Goal: Transaction & Acquisition: Book appointment/travel/reservation

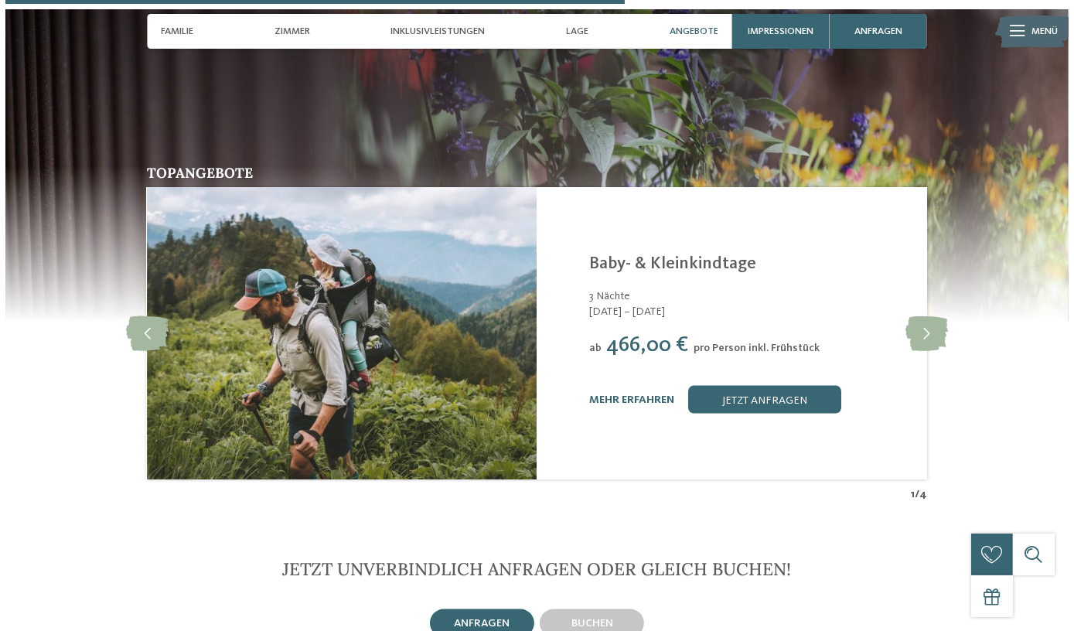
scroll to position [2813, 0]
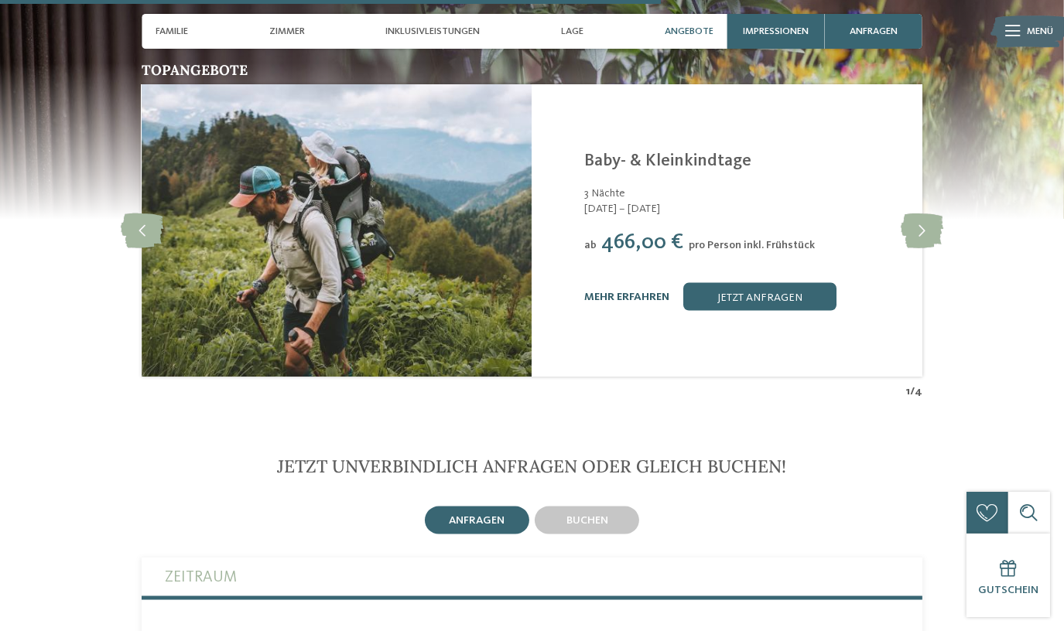
click at [613, 292] on link "mehr erfahren" at bounding box center [626, 297] width 85 height 11
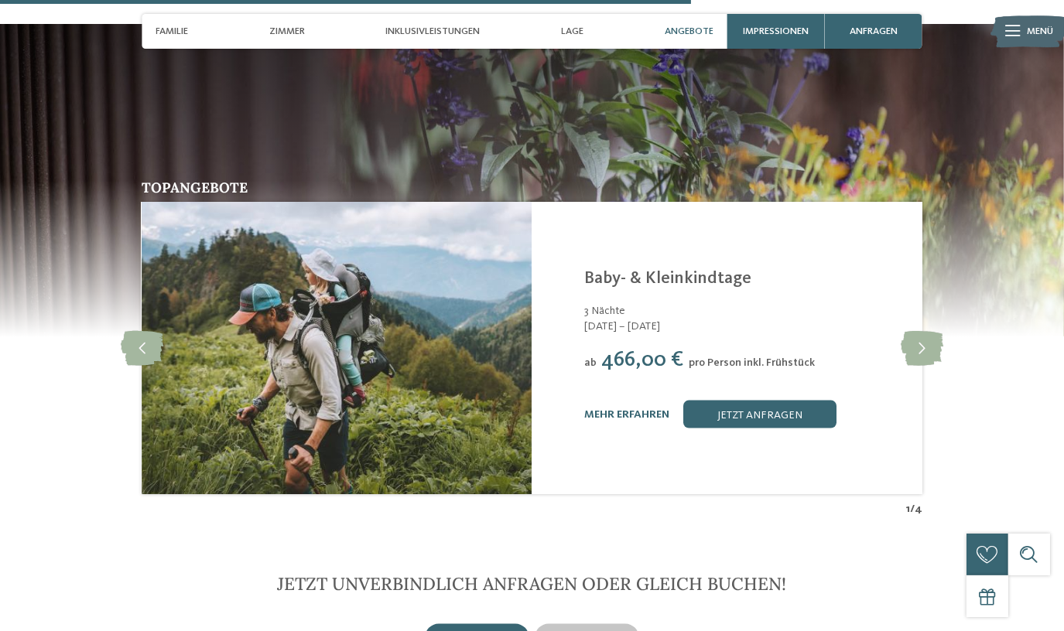
scroll to position [2672, 0]
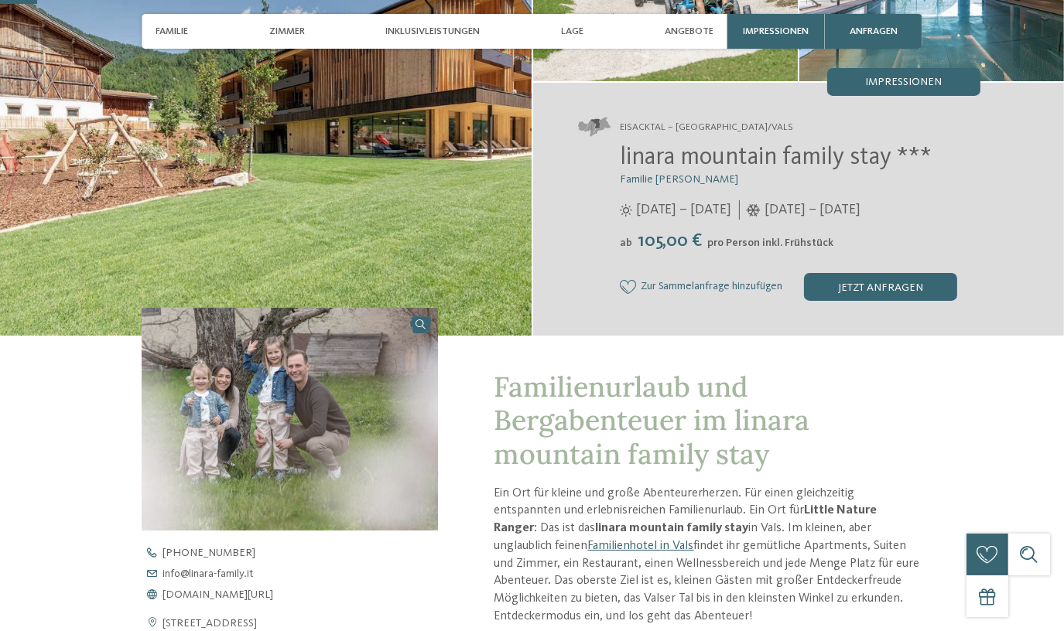
scroll to position [210, 0]
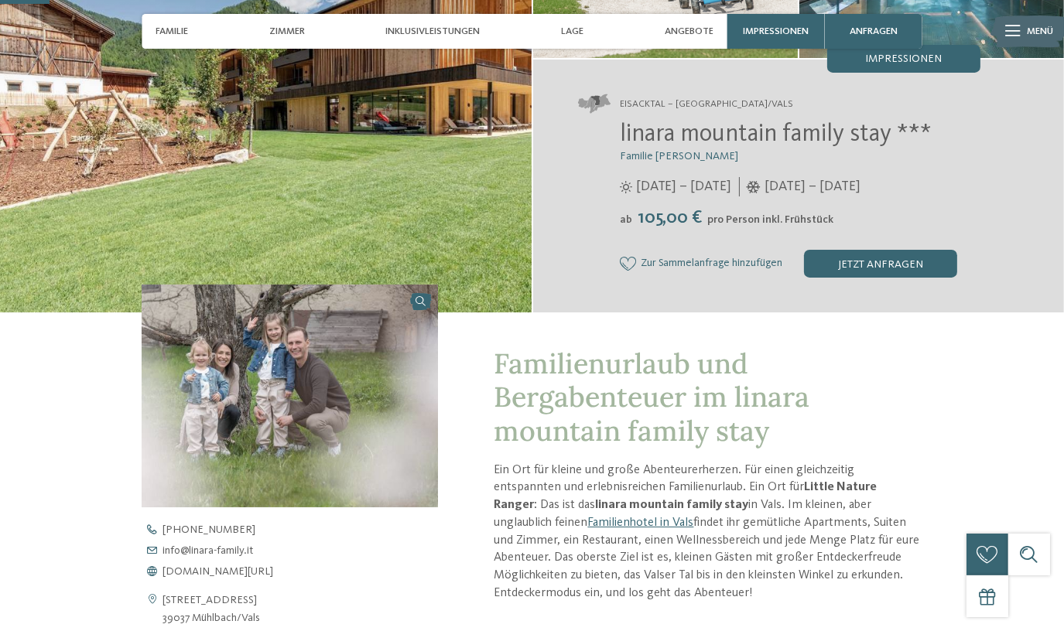
click at [705, 221] on span "105,00 €" at bounding box center [670, 218] width 72 height 19
drag, startPoint x: 618, startPoint y: 215, endPoint x: 873, endPoint y: 213, distance: 255.3
click at [873, 213] on div "linara mountain family stay *** Familie Gatterer 12.07. – 08.11.2025 ab" at bounding box center [779, 199] width 402 height 157
drag, startPoint x: 873, startPoint y: 213, endPoint x: 860, endPoint y: 230, distance: 21.5
click at [860, 230] on div "linara mountain family stay *** Familie Gatterer 12.07. – 08.11.2025 ab" at bounding box center [779, 199] width 402 height 157
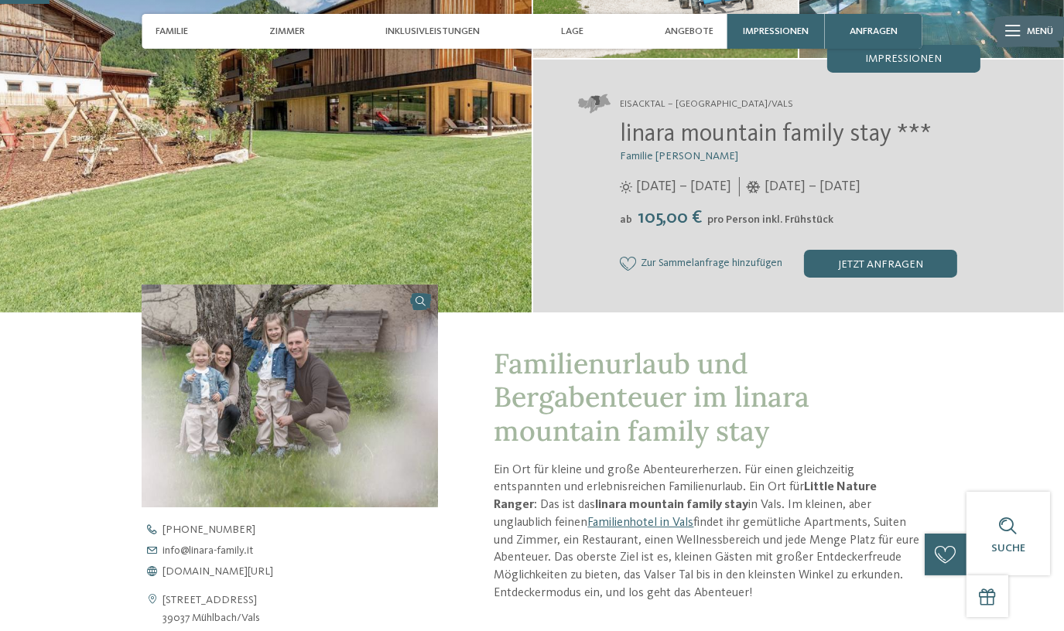
click at [664, 215] on span "105,00 €" at bounding box center [670, 218] width 72 height 19
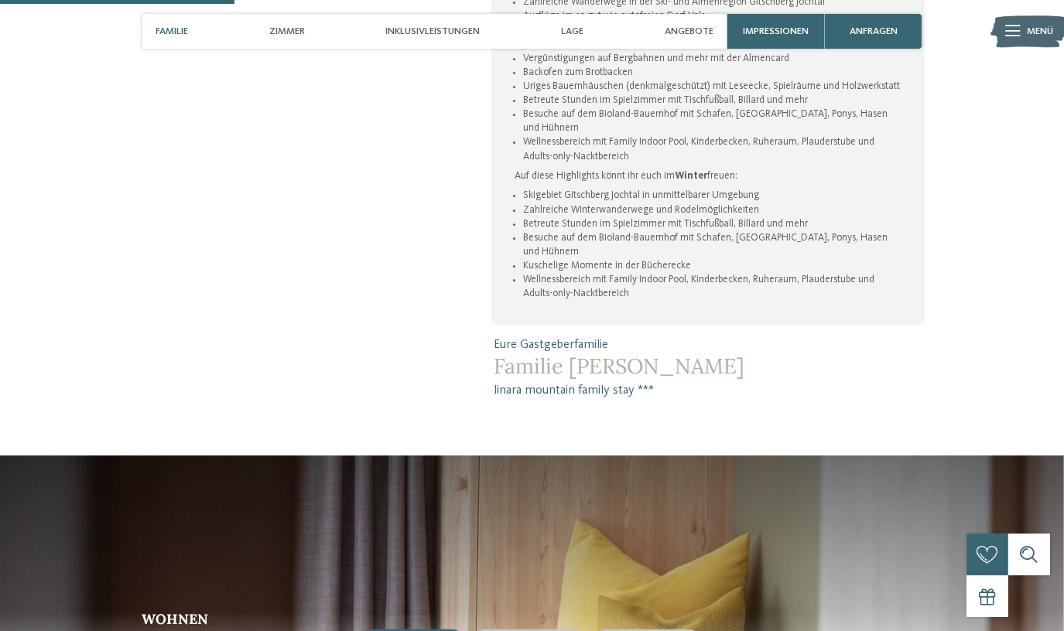
scroll to position [1477, 0]
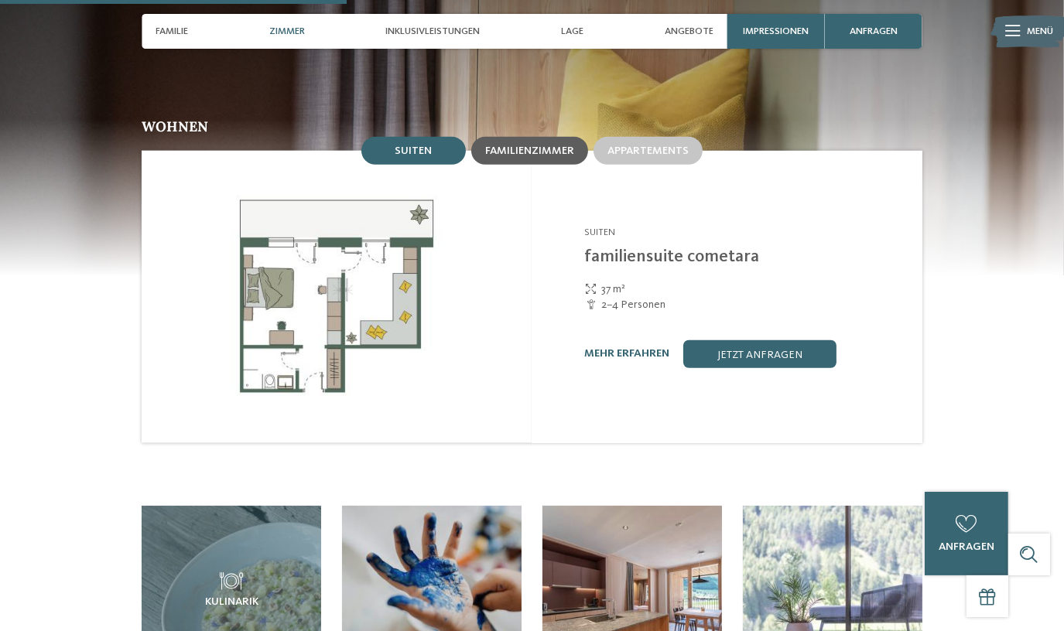
click at [556, 145] on span "Familienzimmer" at bounding box center [529, 150] width 89 height 11
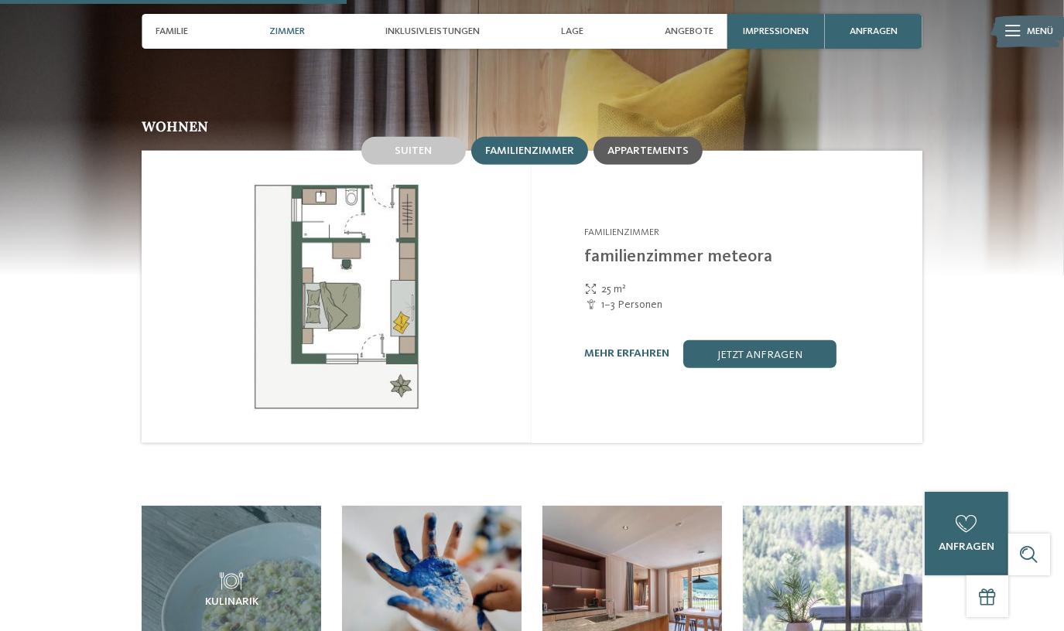
click at [662, 137] on div "Appartements" at bounding box center [647, 151] width 109 height 28
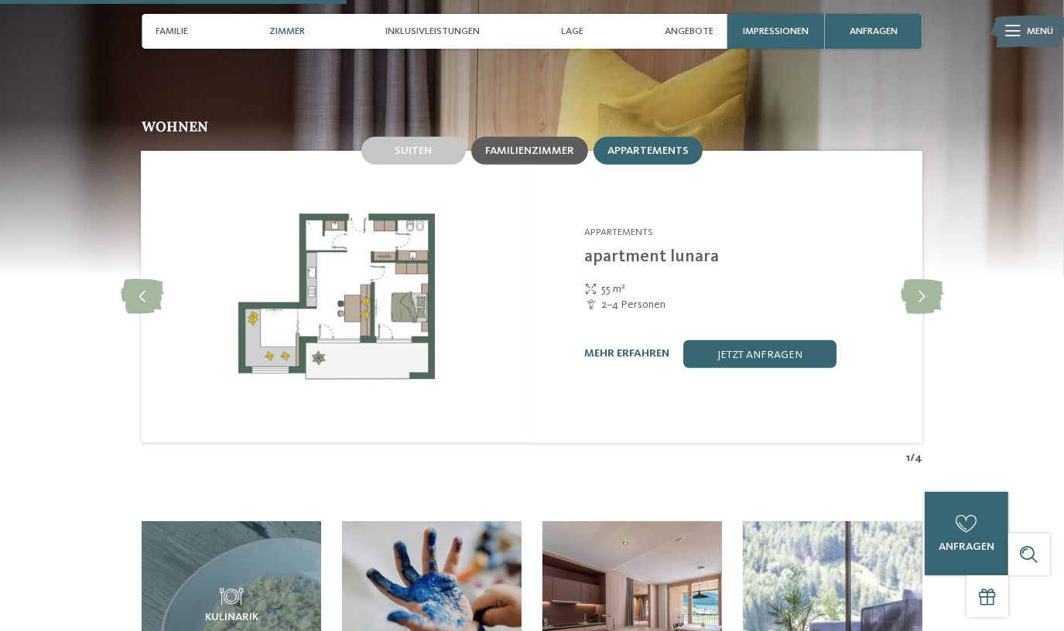
click at [546, 137] on div "Familienzimmer" at bounding box center [529, 151] width 117 height 28
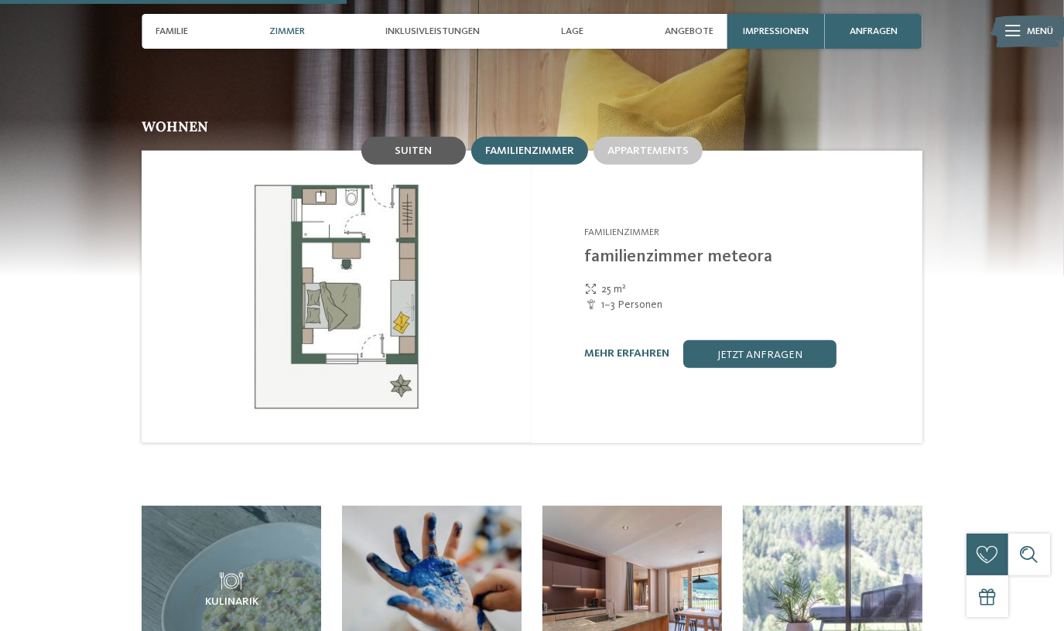
click at [427, 145] on span "Suiten" at bounding box center [412, 150] width 37 height 11
